Goal: Transaction & Acquisition: Register for event/course

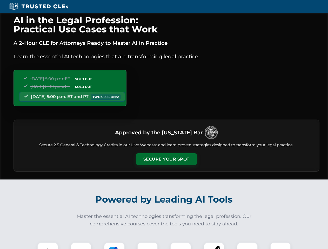
click at [166, 159] on button "Secure Your Spot" at bounding box center [166, 159] width 61 height 12
click at [48, 246] on img at bounding box center [47, 252] width 15 height 15
click at [81, 246] on div at bounding box center [81, 252] width 21 height 21
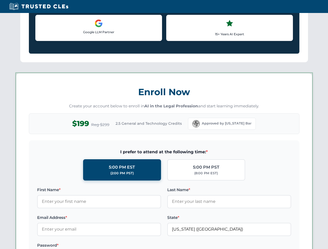
click at [147, 246] on label "Password *" at bounding box center [99, 245] width 124 height 6
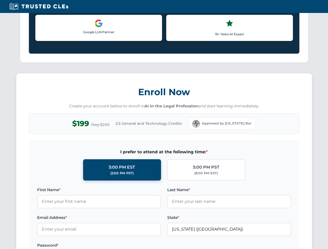
scroll to position [509, 0]
